Goal: Subscribe to service/newsletter

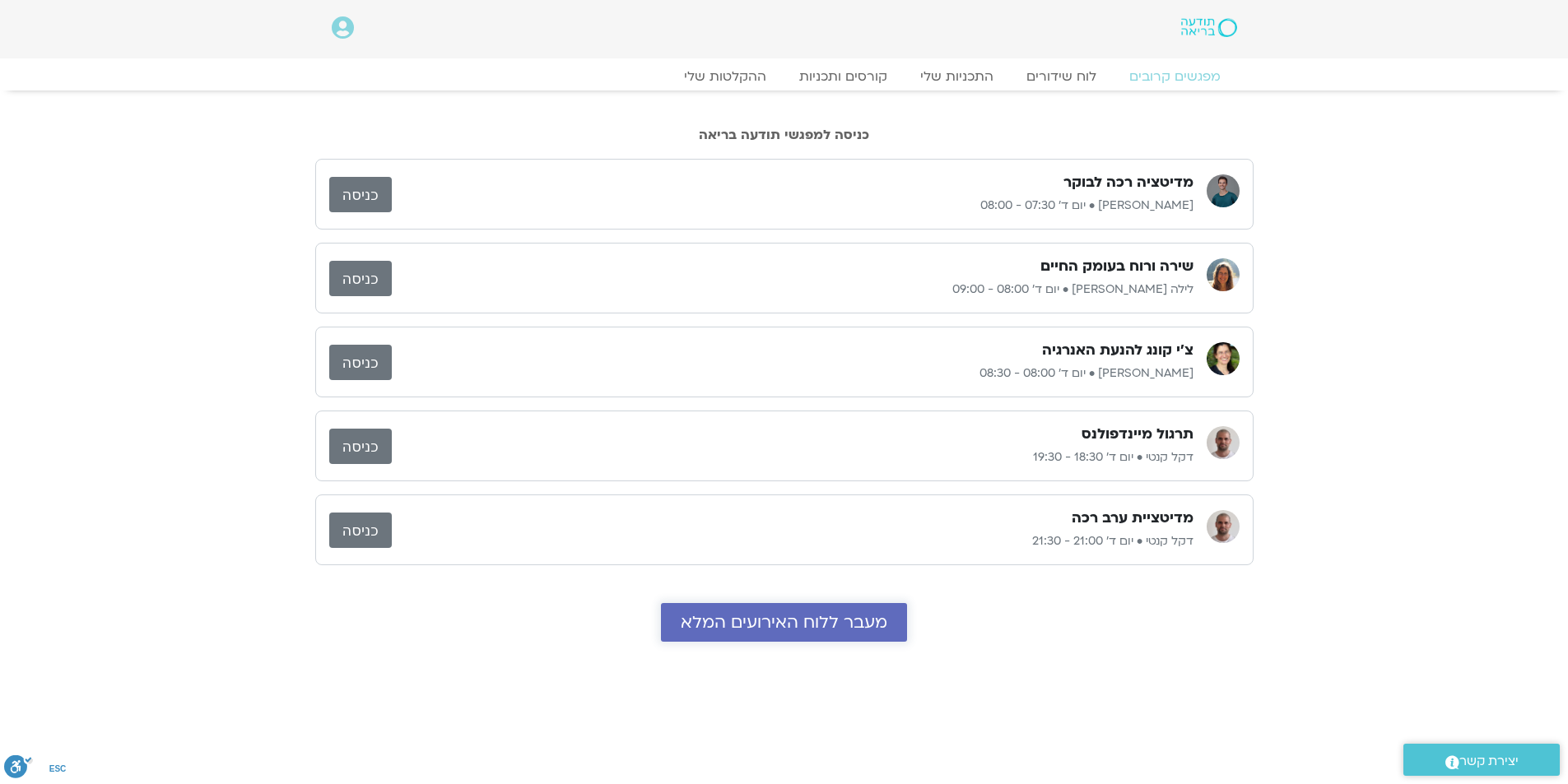
click at [754, 621] on span "מעבר ללוח האירועים המלא" at bounding box center [784, 622] width 207 height 19
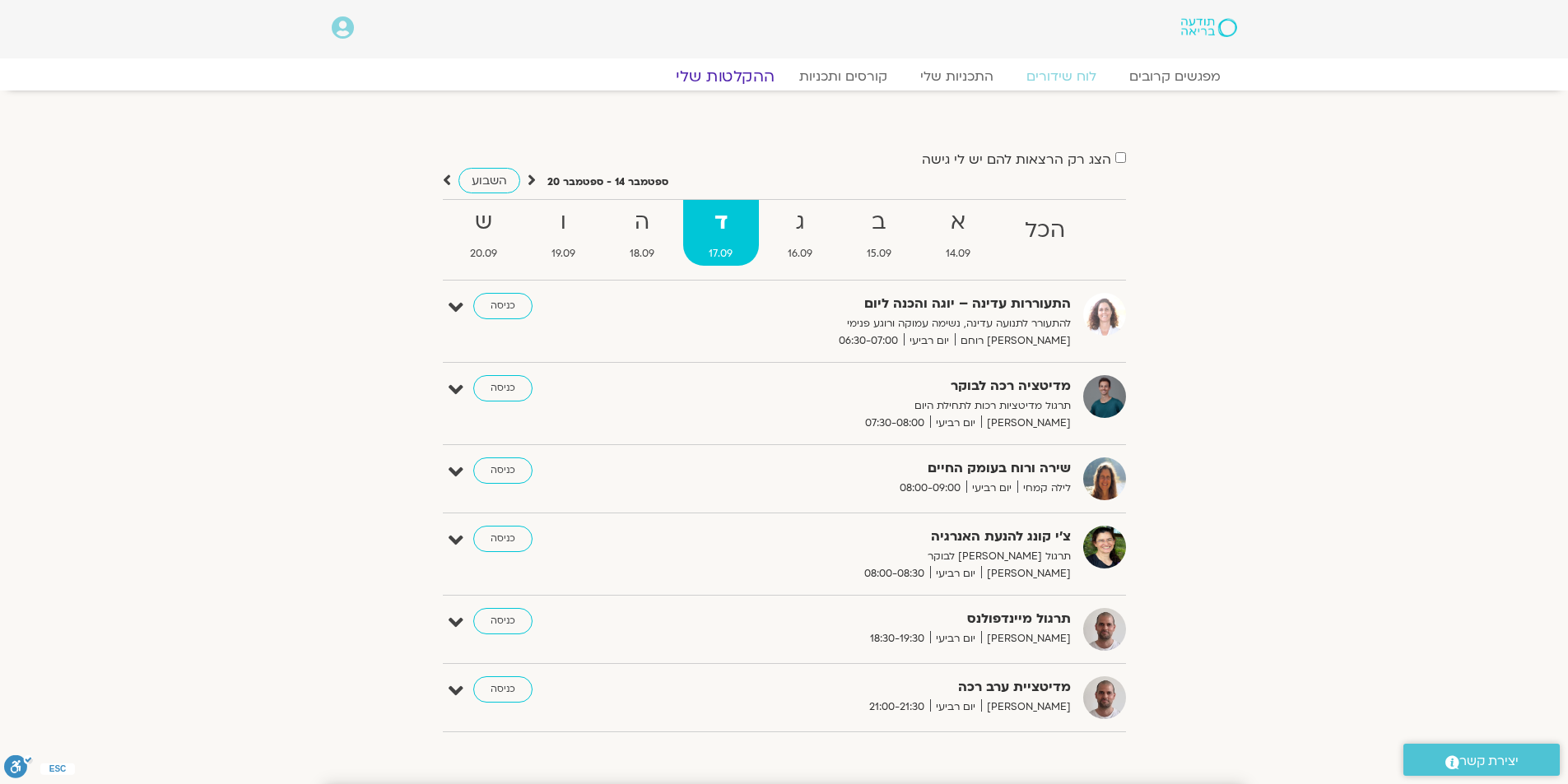
click at [737, 74] on link "ההקלטות שלי" at bounding box center [725, 76] width 138 height 19
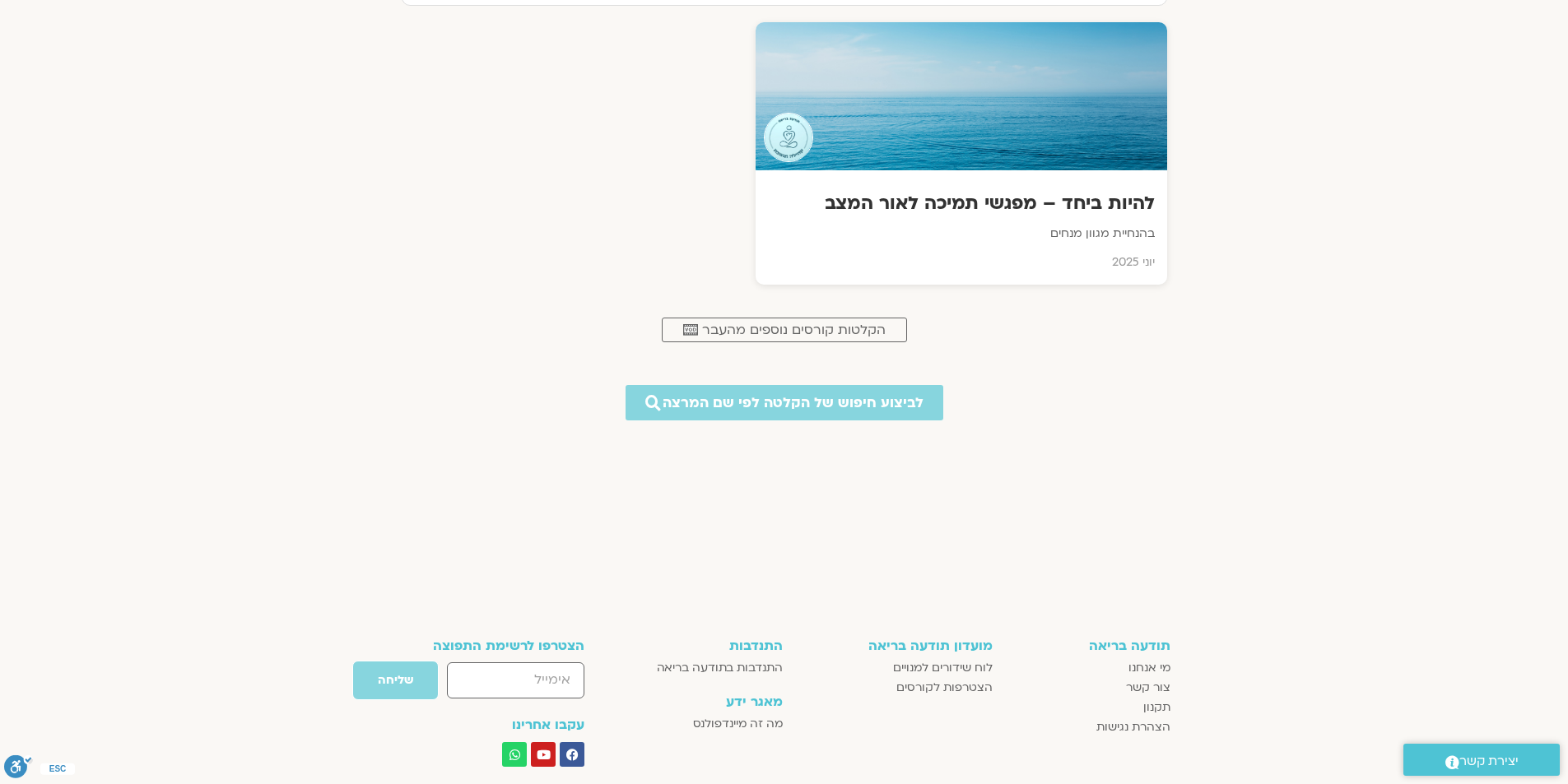
scroll to position [1070, 0]
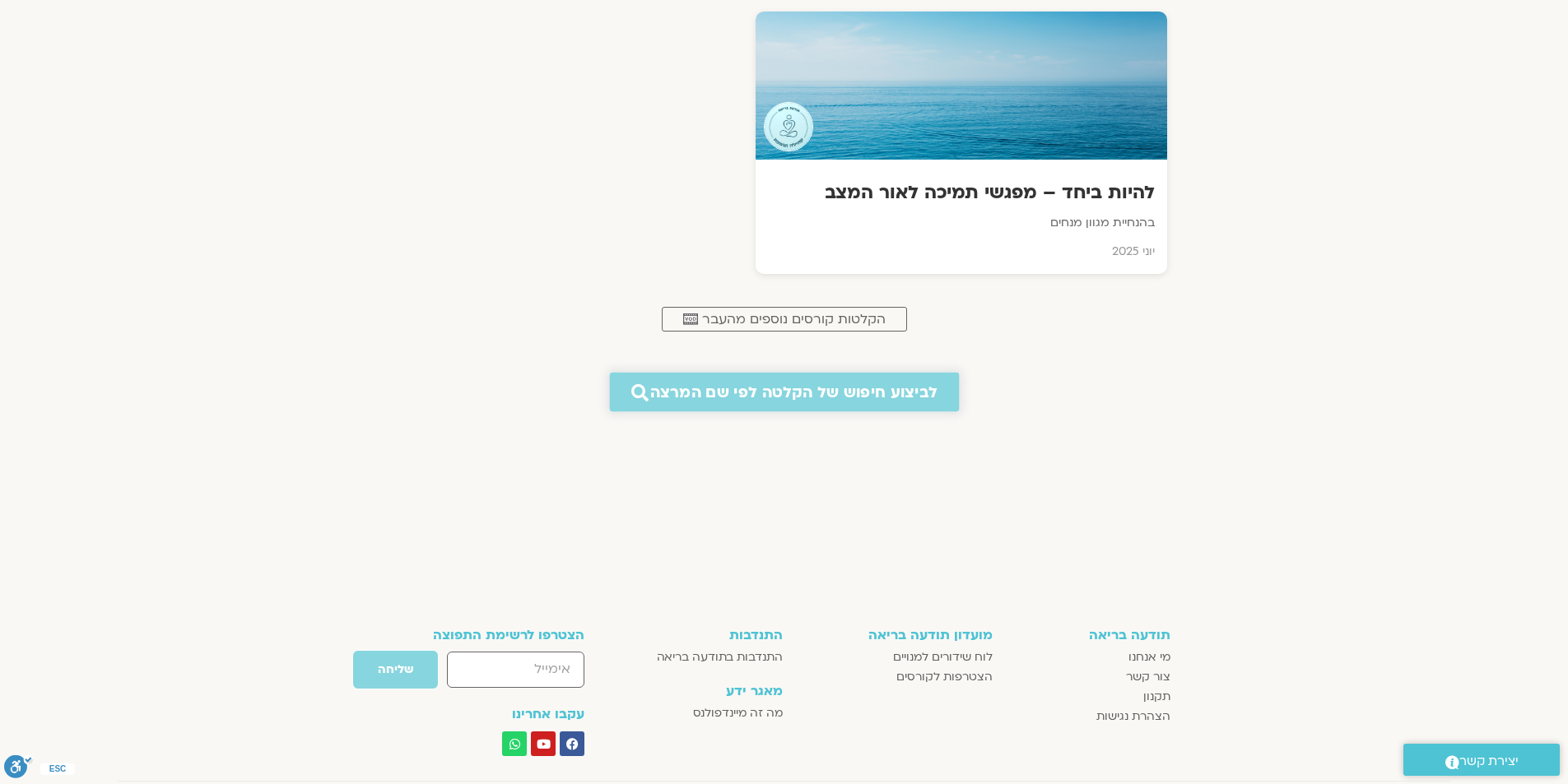
click at [761, 391] on span "לביצוע חיפוש של הקלטה לפי שם המרצה" at bounding box center [793, 392] width 288 height 18
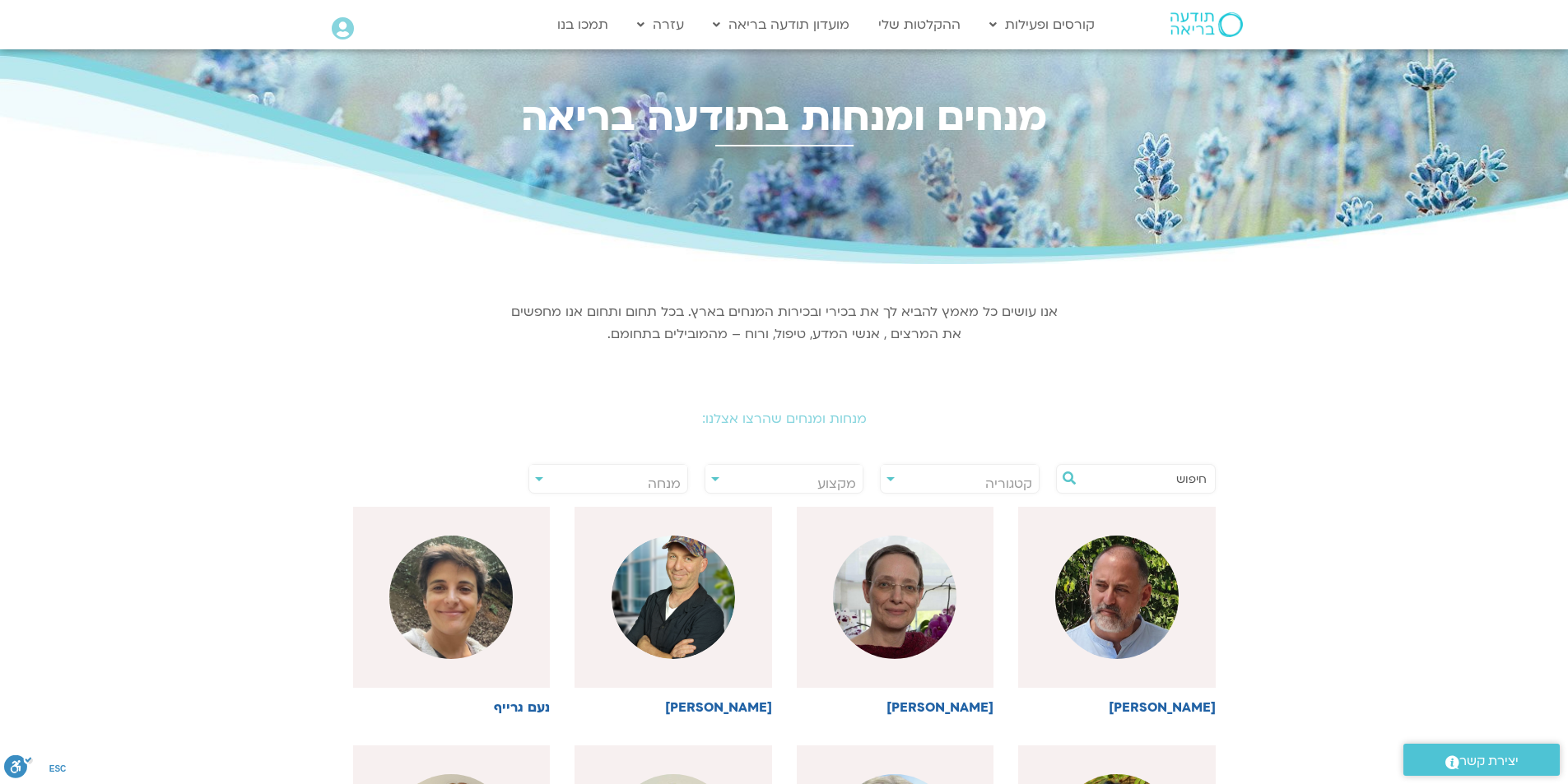
click at [1142, 483] on input "text" at bounding box center [1144, 479] width 125 height 28
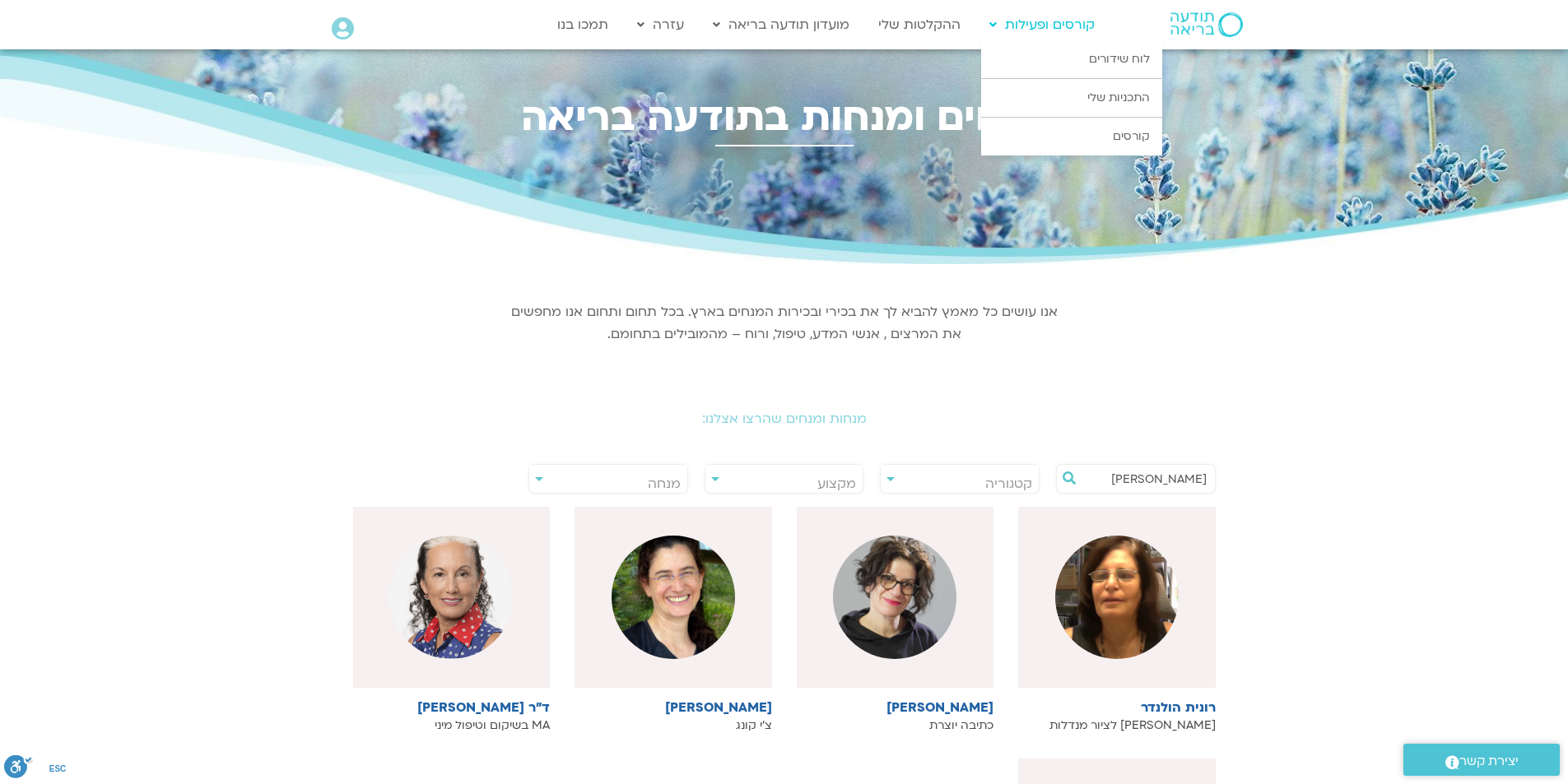
type input "רונית"
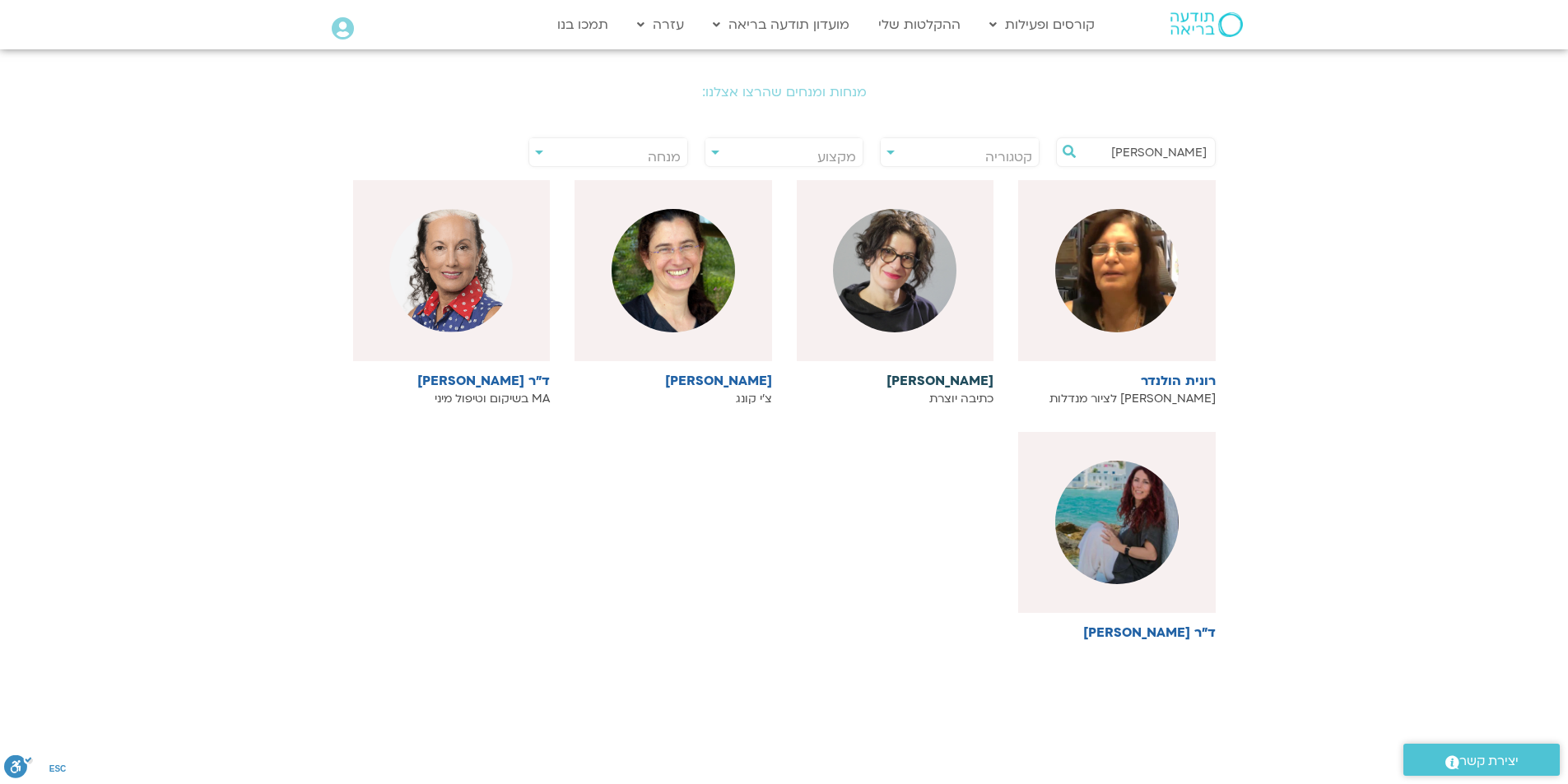
scroll to position [329, 0]
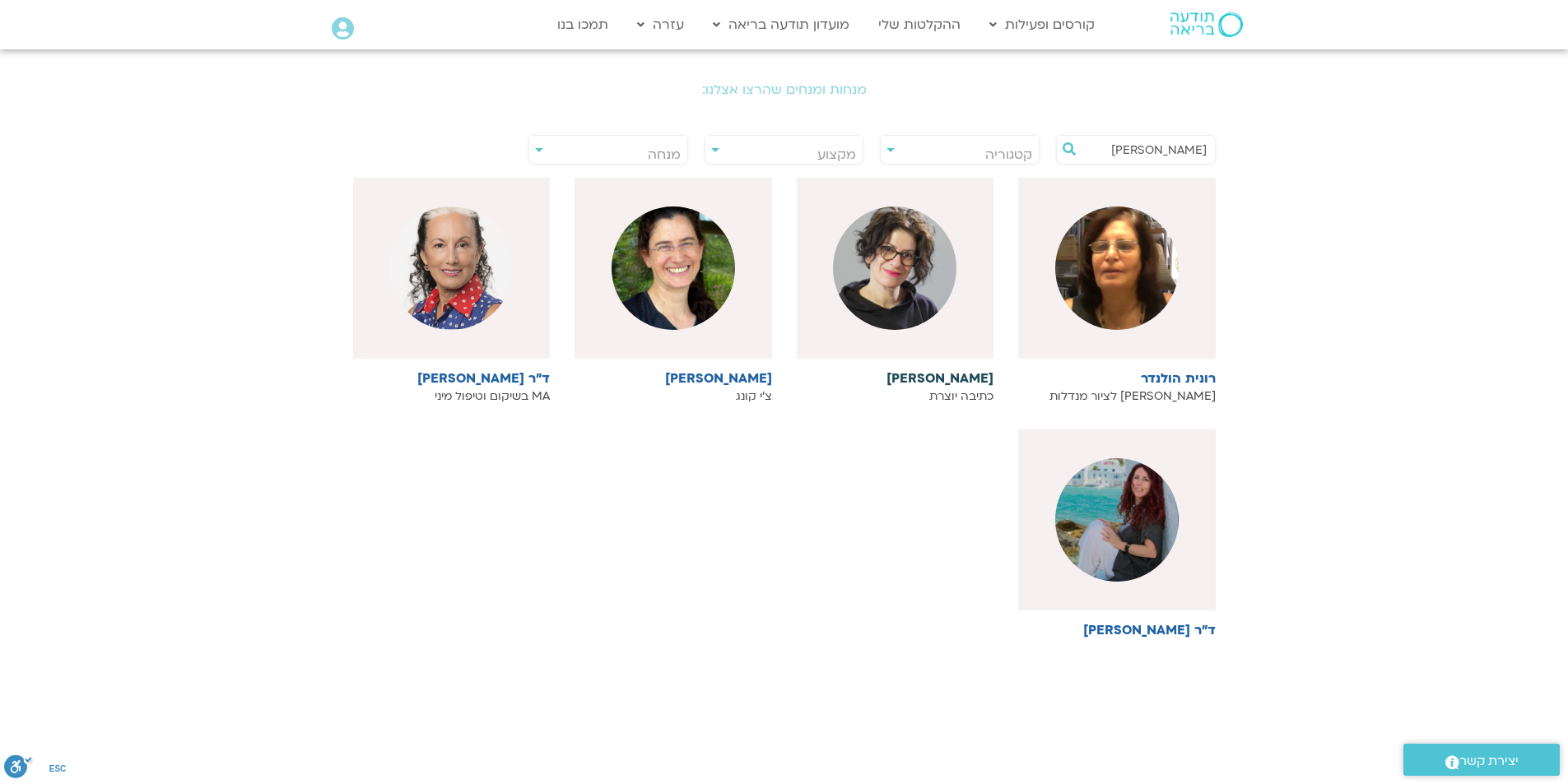
click at [887, 284] on img at bounding box center [894, 268] width 123 height 123
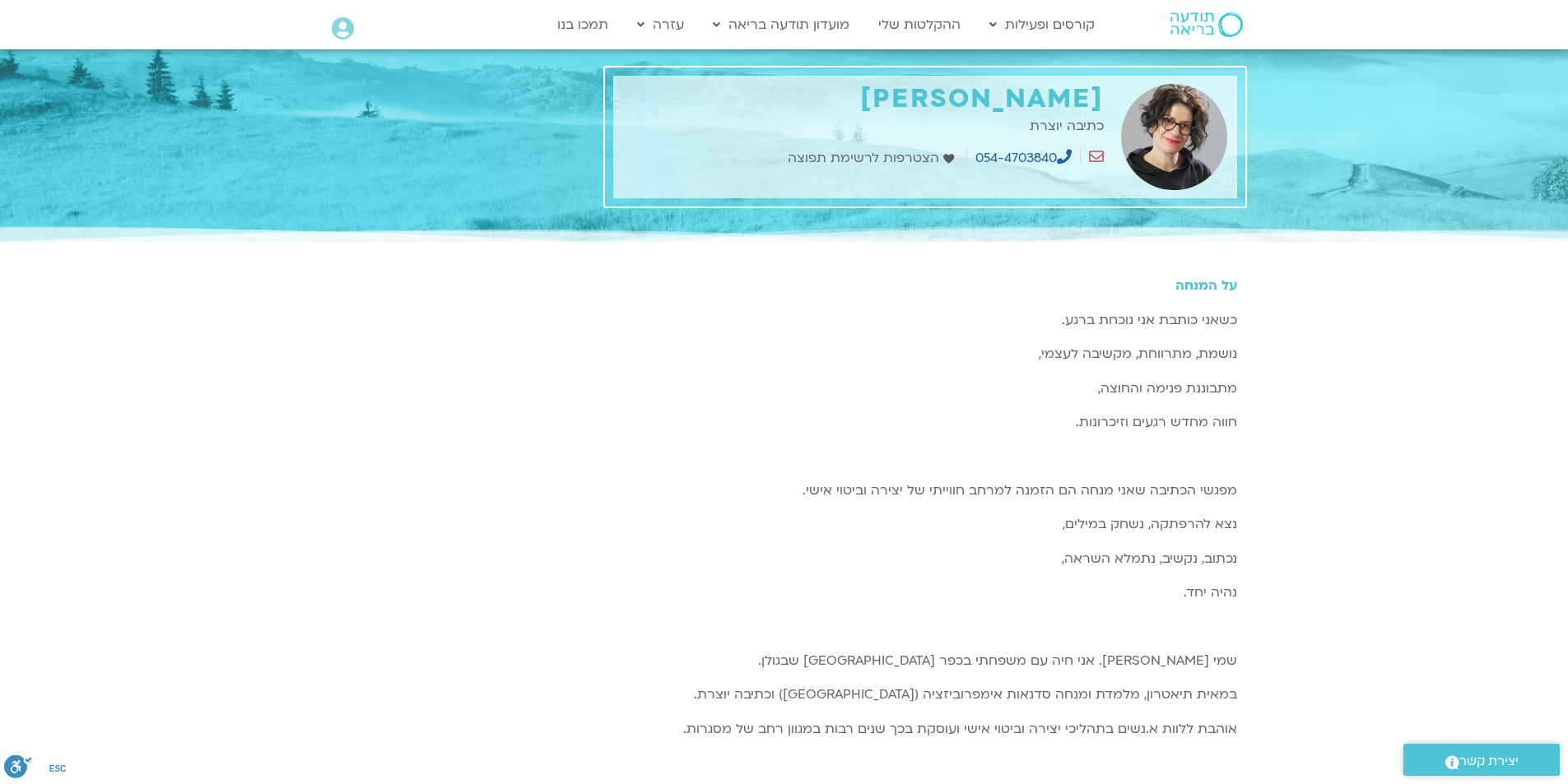
click at [898, 158] on span "הצטרפות לרשימת תפוצה" at bounding box center [865, 158] width 156 height 22
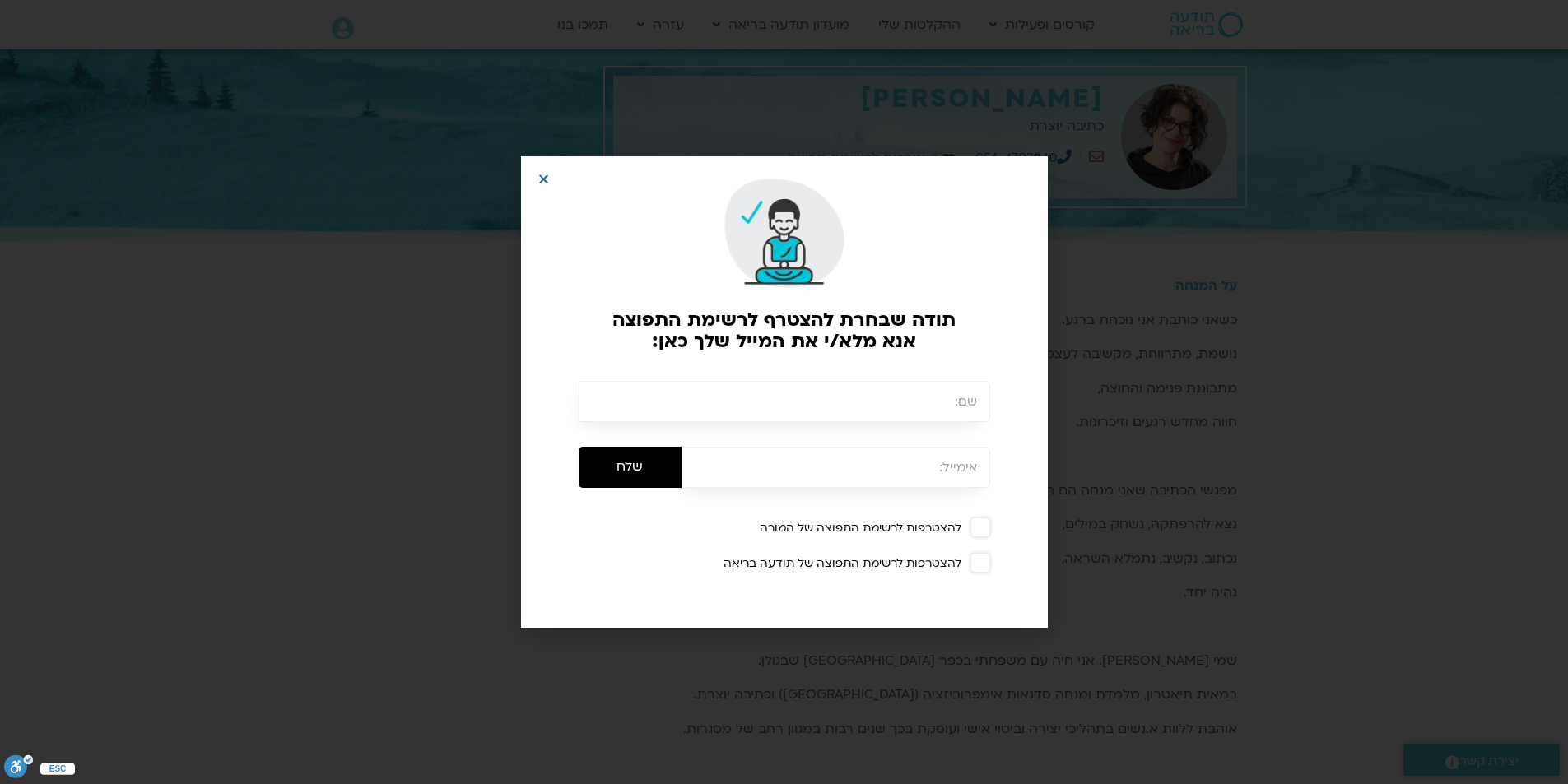
click at [936, 407] on input "text" at bounding box center [784, 401] width 412 height 41
type input "שרון מימון"
click at [882, 475] on input "email" at bounding box center [835, 467] width 309 height 41
click at [982, 564] on span at bounding box center [981, 563] width 19 height 19
click at [977, 566] on span at bounding box center [981, 563] width 19 height 19
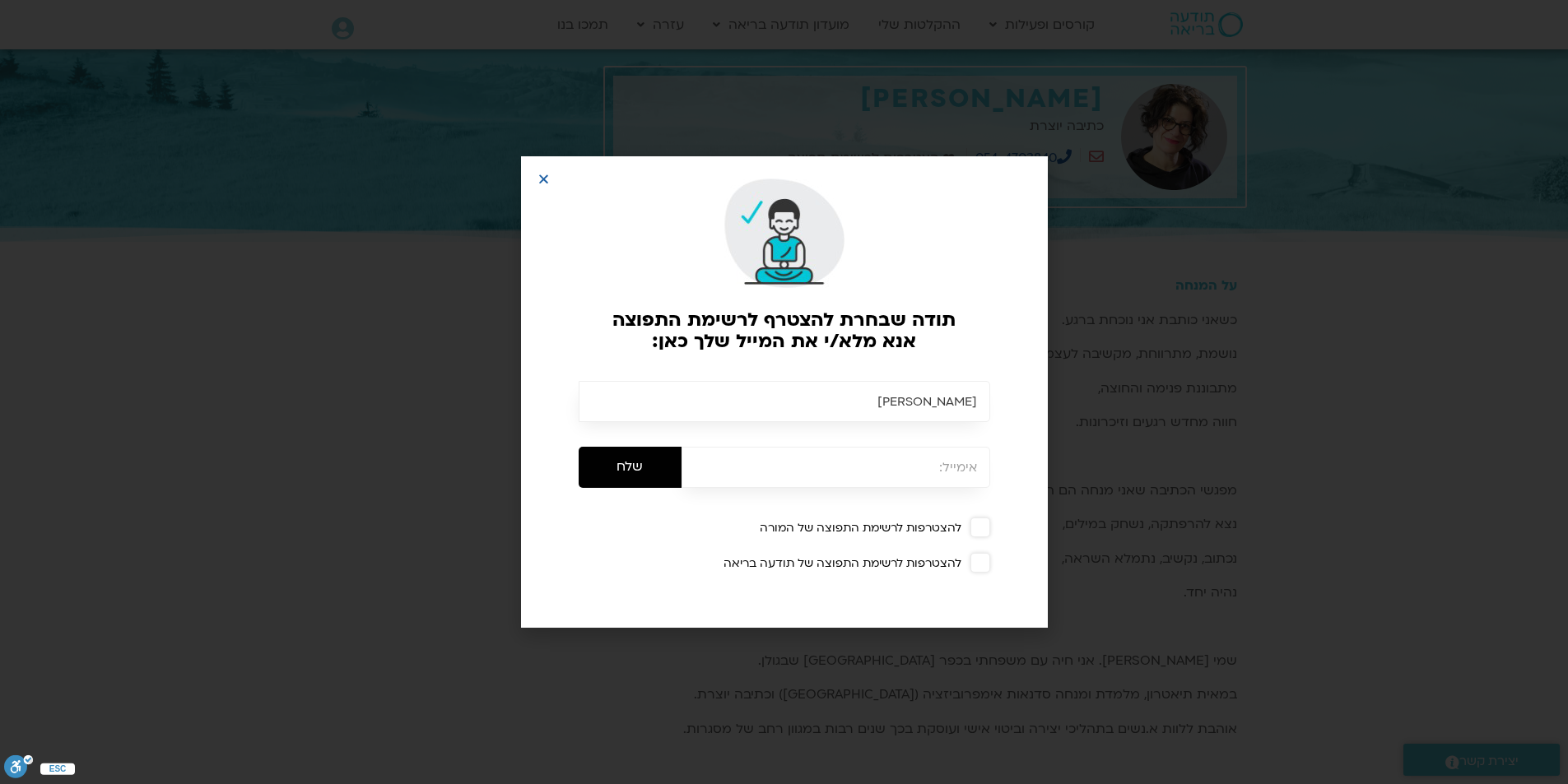
click at [977, 566] on span at bounding box center [981, 563] width 19 height 19
click at [976, 568] on span at bounding box center [981, 563] width 19 height 19
click at [981, 533] on span at bounding box center [981, 527] width 19 height 19
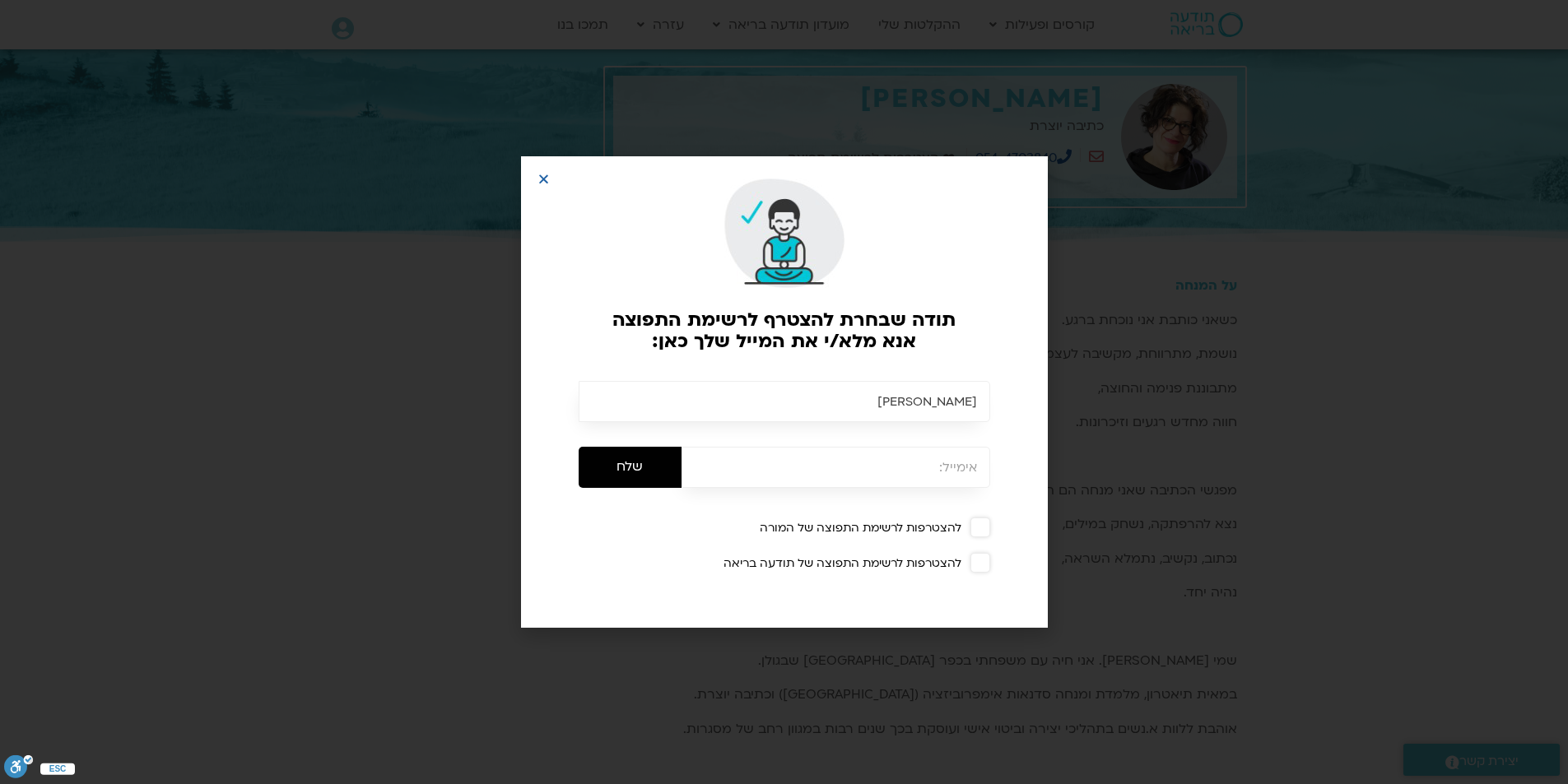
click at [917, 470] on input "email" at bounding box center [835, 467] width 309 height 41
type input "[EMAIL_ADDRESS][DOMAIN_NAME]"
click at [628, 469] on input "שלח" at bounding box center [630, 467] width 103 height 41
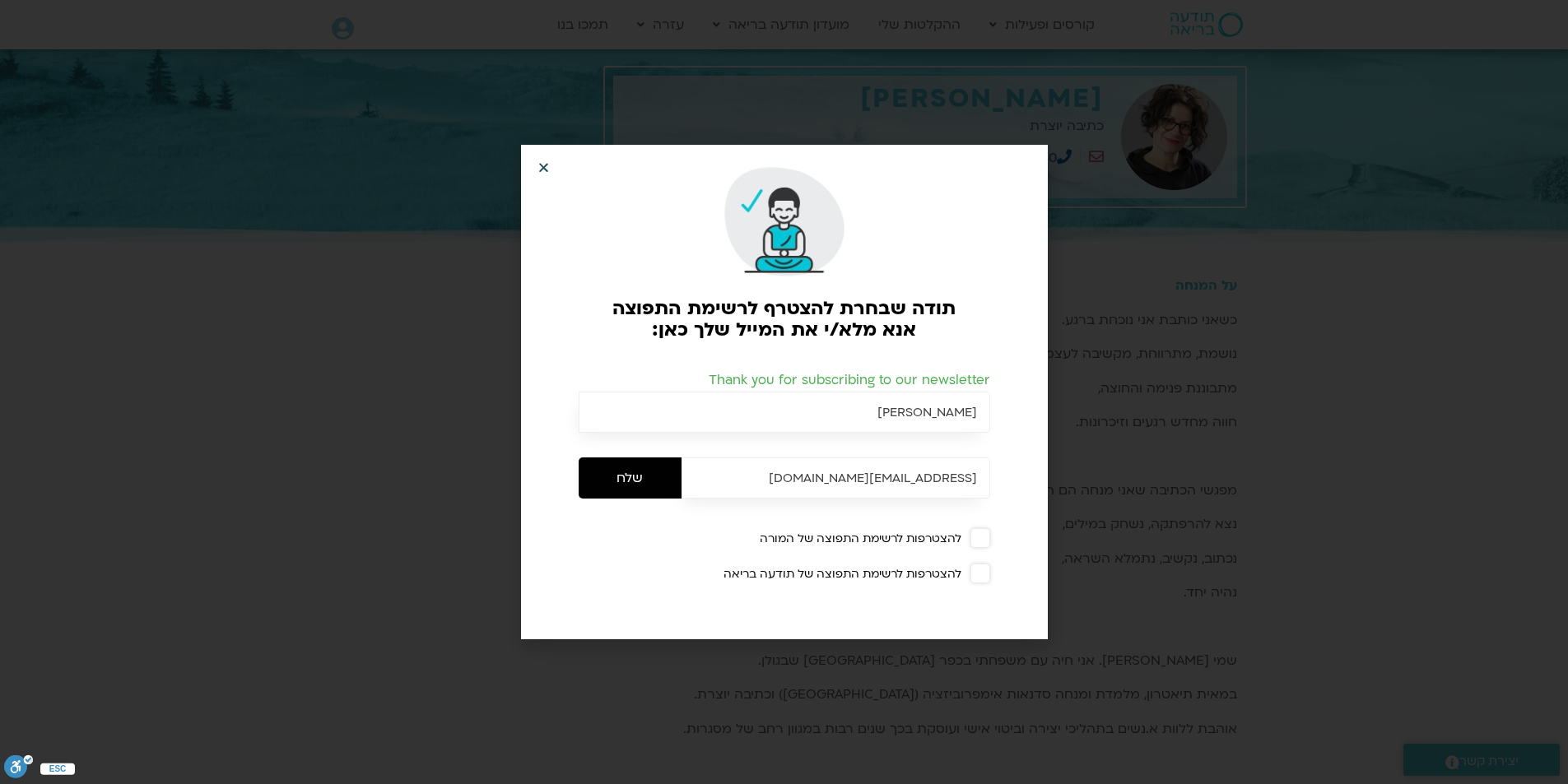
click at [543, 167] on icon "Close" at bounding box center [543, 167] width 12 height 12
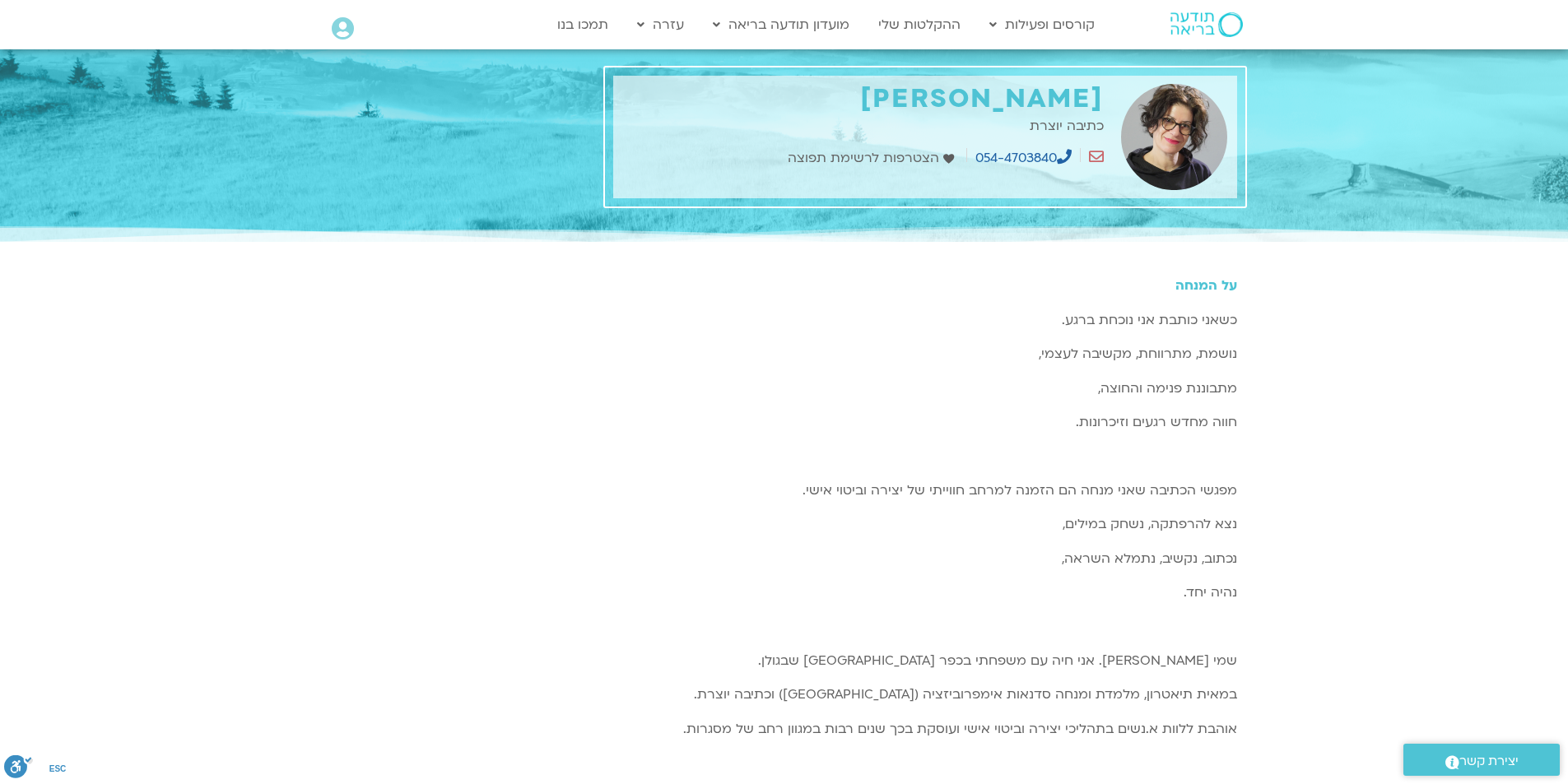
click at [1095, 160] on icon at bounding box center [1096, 156] width 15 height 15
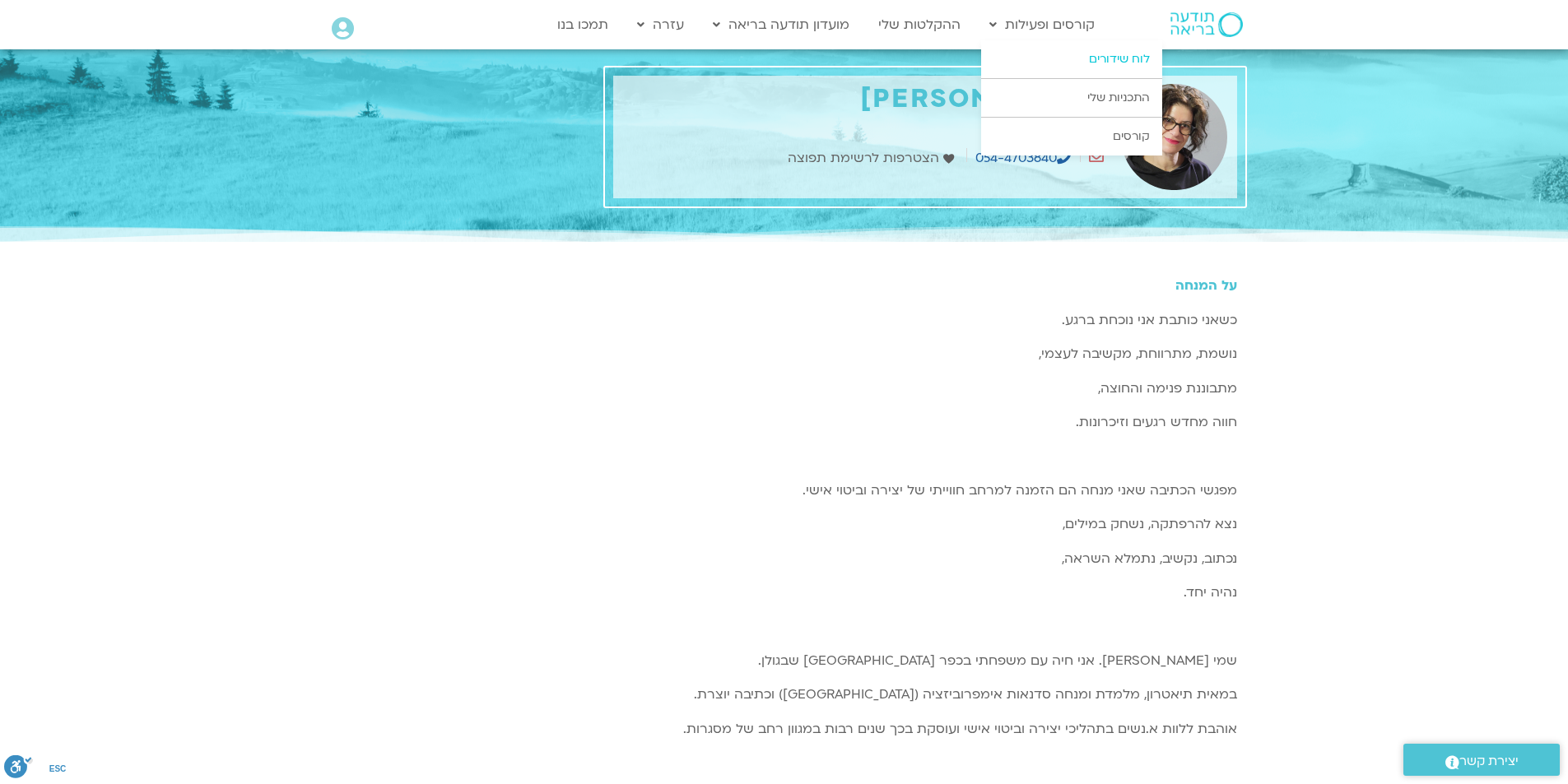
click at [1040, 58] on link "לוח שידורים" at bounding box center [1072, 59] width 181 height 38
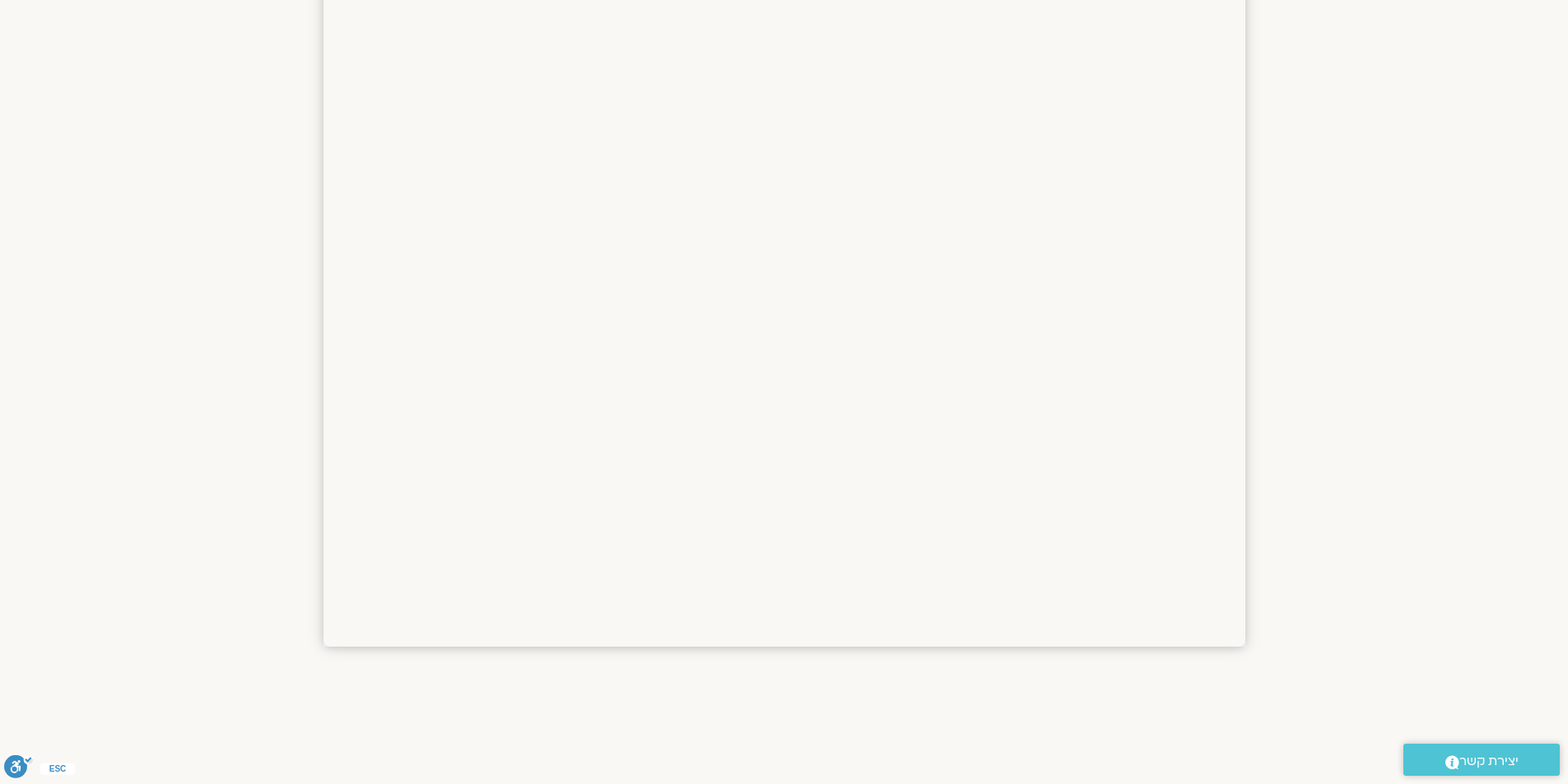
scroll to position [1409, 0]
